Goal: Transaction & Acquisition: Obtain resource

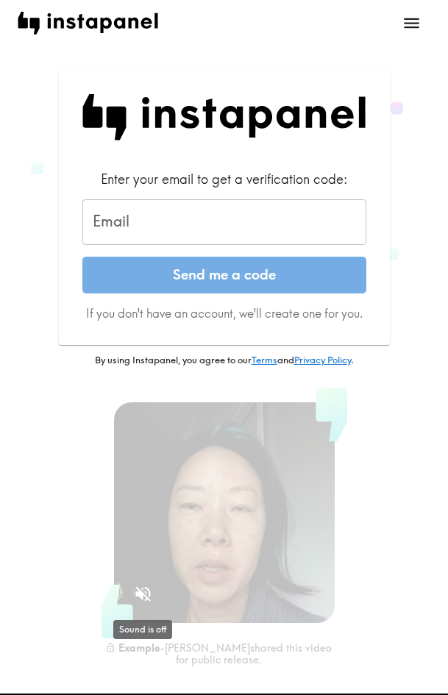
click at [146, 595] on icon "Sound is off" at bounding box center [143, 594] width 20 height 20
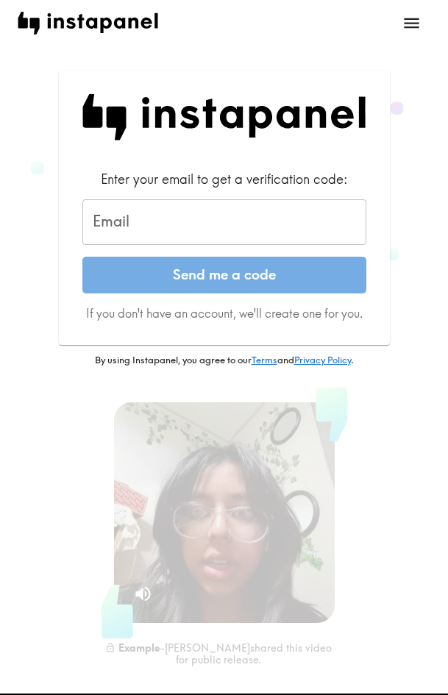
click at [213, 215] on input "Email" at bounding box center [224, 222] width 284 height 46
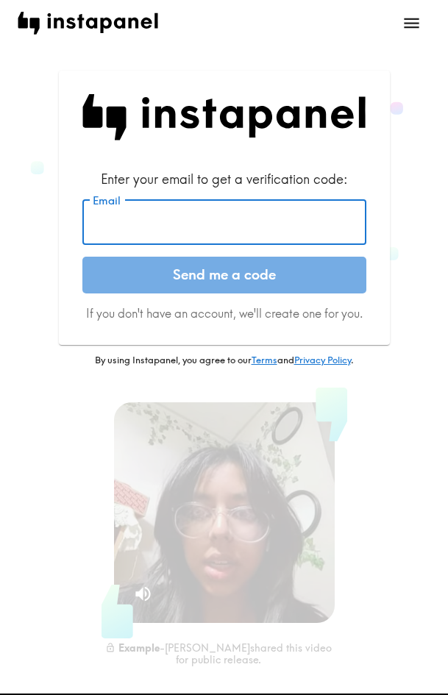
paste input "[EMAIL_ADDRESS][DOMAIN_NAME]"
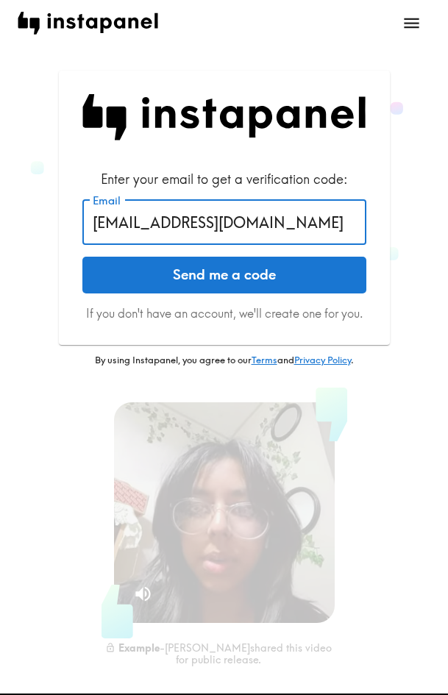
type input "[EMAIL_ADDRESS][DOMAIN_NAME]"
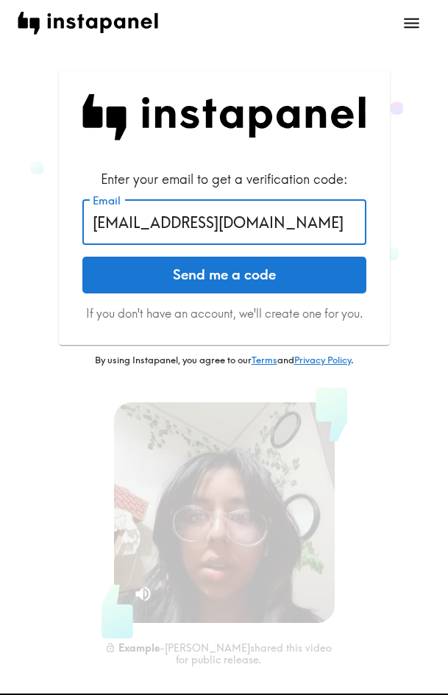
click at [270, 265] on button "Send me a code" at bounding box center [224, 275] width 284 height 37
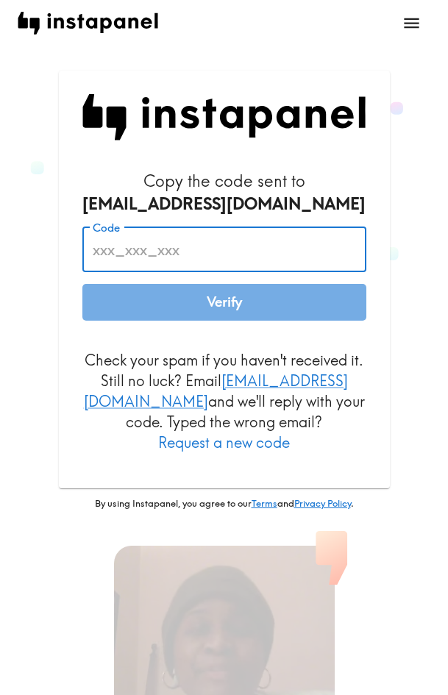
click at [215, 250] on input "Code" at bounding box center [224, 249] width 284 height 46
paste input "APp_PUb_Tqj"
type input "APp_PUb_Tqj"
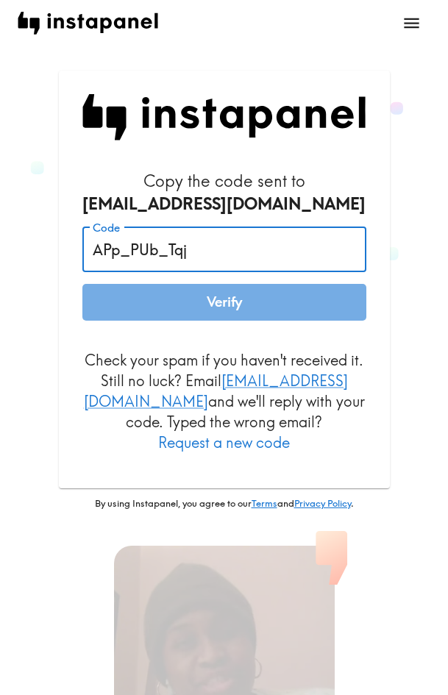
click at [220, 301] on button "Verify" at bounding box center [224, 302] width 284 height 37
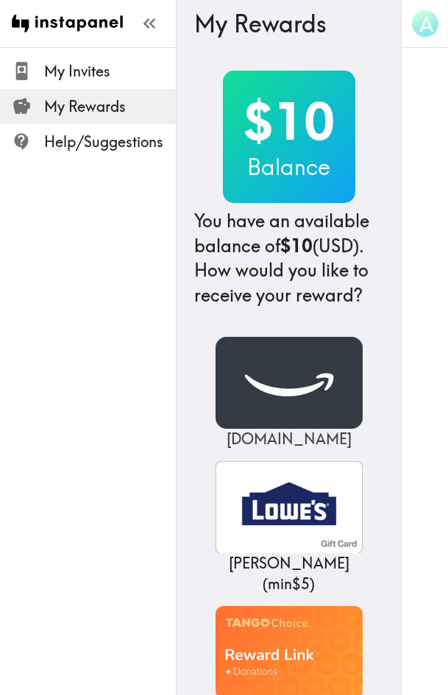
click at [262, 426] on img at bounding box center [288, 383] width 147 height 92
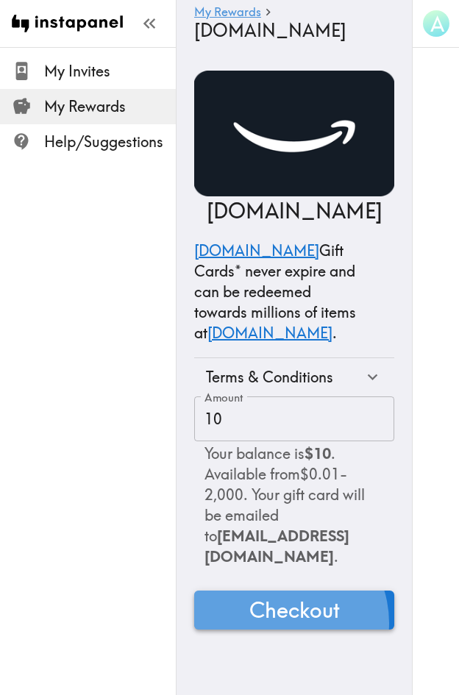
click at [278, 616] on span "Checkout" at bounding box center [294, 609] width 90 height 29
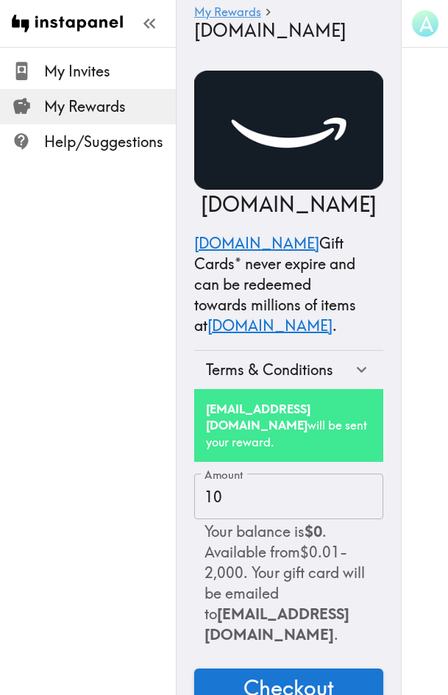
click at [102, 396] on div "My Invites My Rewards Help/Suggestions" at bounding box center [88, 347] width 176 height 695
